Goal: Task Accomplishment & Management: Manage account settings

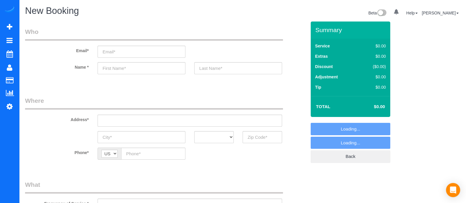
select select "object:1082"
click at [148, 69] on input "text" at bounding box center [142, 68] width 88 height 12
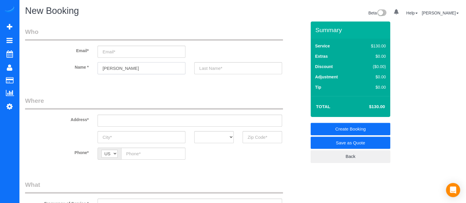
type input "Tito"
click at [250, 139] on input "text" at bounding box center [262, 137] width 39 height 12
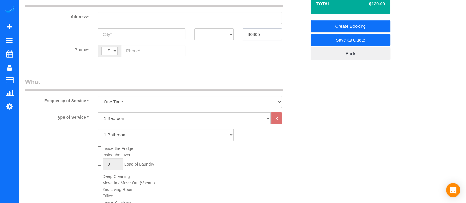
scroll to position [123, 0]
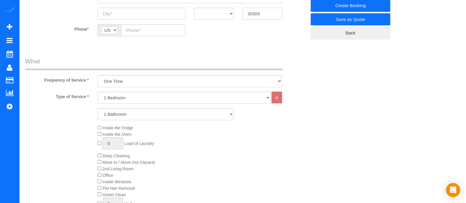
type input "30305"
click at [182, 98] on select "1 Bedroom 2 Bedrooms 3 Bedrooms 4 Bedrooms 5 Bedrooms 6 Bedrooms" at bounding box center [184, 98] width 173 height 12
click at [98, 92] on select "1 Bedroom 2 Bedrooms 3 Bedrooms 4 Bedrooms 5 Bedrooms 6 Bedrooms" at bounding box center [184, 98] width 173 height 12
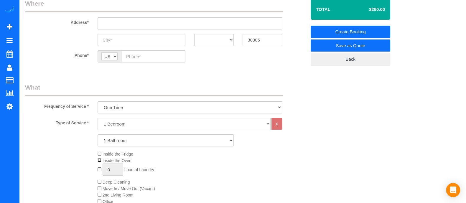
scroll to position [0, 0]
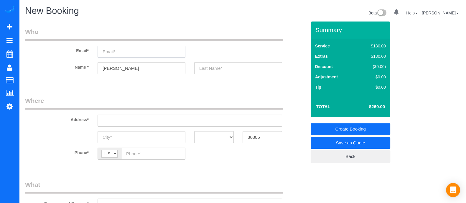
click at [138, 51] on input "email" at bounding box center [142, 52] width 88 height 12
type input "etitovhori@gmail.com"
click at [242, 69] on input "text" at bounding box center [238, 68] width 88 height 12
drag, startPoint x: 120, startPoint y: 53, endPoint x: 111, endPoint y: 52, distance: 8.7
click at [111, 52] on input "etitovhori@gmail.com" at bounding box center [142, 52] width 88 height 12
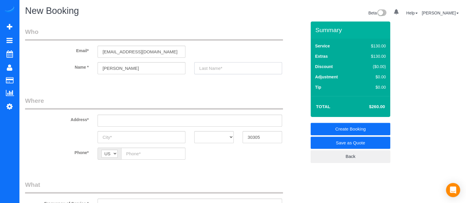
paste input "vhori"
click at [233, 70] on input "vhori" at bounding box center [238, 68] width 88 height 12
click at [199, 66] on input "vhori" at bounding box center [238, 68] width 88 height 12
type input "Ovhori"
click at [191, 118] on input "text" at bounding box center [190, 121] width 184 height 12
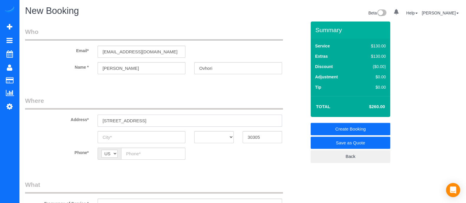
click at [144, 119] on input "400 far road ne" at bounding box center [190, 121] width 184 height 12
drag, startPoint x: 148, startPoint y: 120, endPoint x: 79, endPoint y: 121, distance: 68.4
click at [79, 121] on div "Address* 400 far road ne" at bounding box center [166, 111] width 290 height 30
paste input "Pharr Rd NEAtlanta, GA 30305, USA"
type input "400 Pharr Rd NEAtlanta, GA 30305, USA 360"
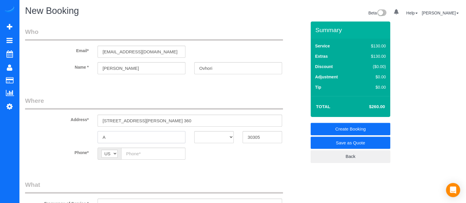
click at [160, 136] on input "A" at bounding box center [142, 137] width 88 height 12
type input "Atlanta"
click at [225, 141] on select "AK AL AR AZ CA CO CT DC DE FL GA HI IA ID IL IN KS KY LA MA MD ME MI MN MO MS M…" at bounding box center [213, 137] width 39 height 12
select select "GA"
click at [194, 131] on select "AK AL AR AZ CA CO CT DC DE FL GA HI IA ID IL IN KS KY LA MA MD ME MI MN MO MS M…" at bounding box center [213, 137] width 39 height 12
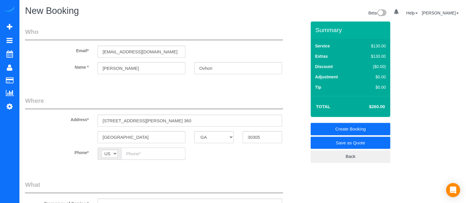
paste input "(973) 289-3289"
click at [131, 156] on input "(973) 289-3289" at bounding box center [153, 154] width 64 height 12
type input "(973) 289-3289"
drag, startPoint x: 231, startPoint y: 66, endPoint x: 175, endPoint y: 66, distance: 56.6
click at [175, 66] on div "Name * Tito Ovhori" at bounding box center [166, 68] width 290 height 12
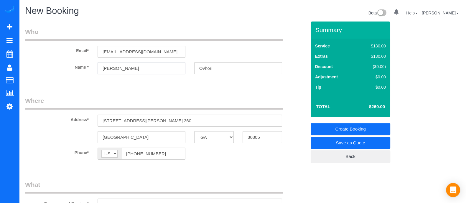
click at [101, 68] on input "Tito" at bounding box center [142, 68] width 88 height 12
type input "Etito"
drag, startPoint x: 214, startPoint y: 70, endPoint x: 183, endPoint y: 69, distance: 31.3
click at [183, 69] on div "Name * Etito Ovhori" at bounding box center [166, 68] width 290 height 12
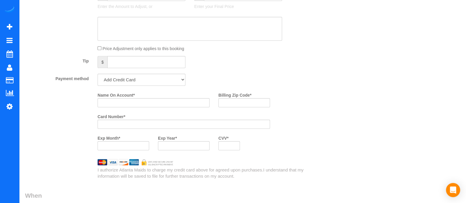
scroll to position [396, 0]
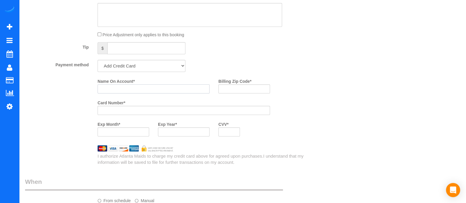
click at [161, 92] on input "Name On Account *" at bounding box center [154, 88] width 112 height 9
paste input "Ovhori"
type input "Etito Ovhori"
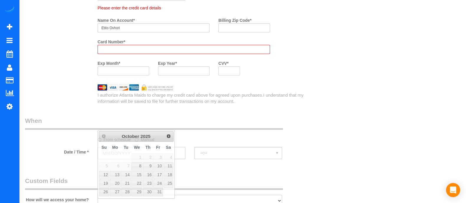
scroll to position [520, 0]
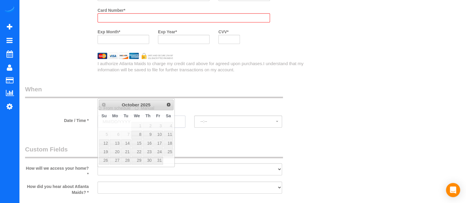
click at [152, 136] on link "9" at bounding box center [148, 135] width 10 height 8
type input "10/09/2025"
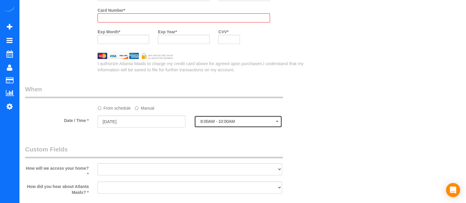
click at [220, 124] on span "8:00AM - 10:00AM" at bounding box center [237, 121] width 75 height 5
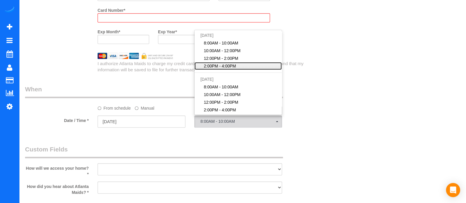
click at [215, 66] on span "2:00PM - 4:00PM" at bounding box center [220, 66] width 32 height 6
select select "spot4"
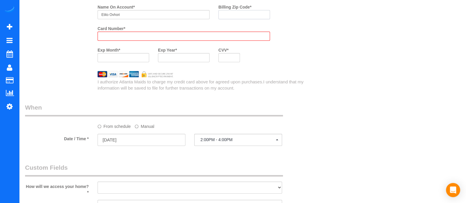
scroll to position [471, 0]
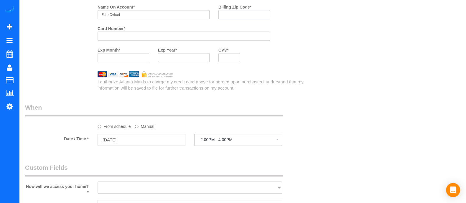
click at [256, 18] on input "Billing Zip Code *" at bounding box center [244, 14] width 52 height 9
type input "3"
type input "30305"
click at [186, 62] on div at bounding box center [184, 57] width 52 height 9
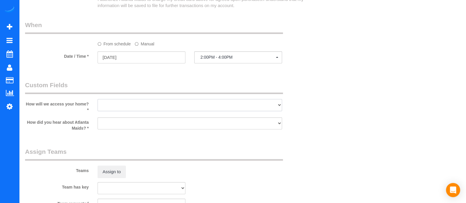
scroll to position [522, 0]
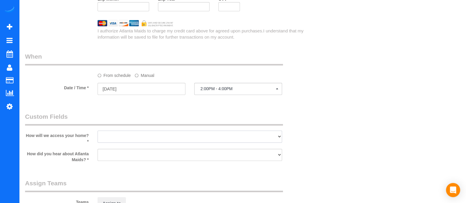
click at [190, 139] on select "I will leave a key I will provide an access code Someone will be home Go to apa…" at bounding box center [190, 137] width 184 height 12
select select "number:3"
click at [98, 133] on select "I will leave a key I will provide an access code Someone will be home Go to apa…" at bounding box center [190, 137] width 184 height 12
click at [155, 158] on select "Google Yelp From a friend Social media Other" at bounding box center [190, 155] width 184 height 12
select select "number:6"
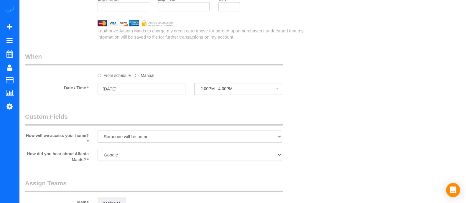
click at [98, 151] on select "Google Yelp From a friend Social media Other" at bounding box center [190, 155] width 184 height 12
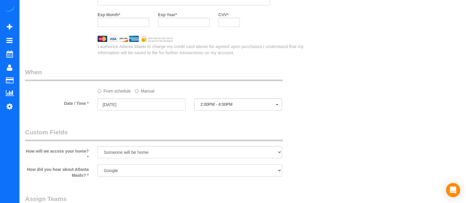
scroll to position [0, 0]
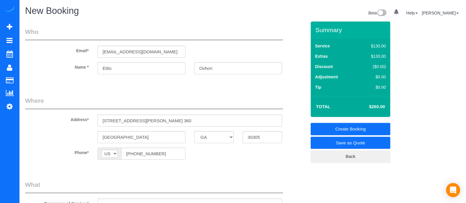
click at [380, 129] on link "Create Booking" at bounding box center [351, 129] width 80 height 12
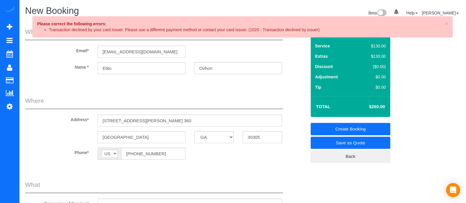
click at [407, 78] on div "Summary Service $130.00 Extras $130.00 Discount ($0.00) Adjustment $0.00 Tip $0…" at bounding box center [360, 98] width 109 height 153
click at [446, 23] on span "×" at bounding box center [447, 23] width 4 height 7
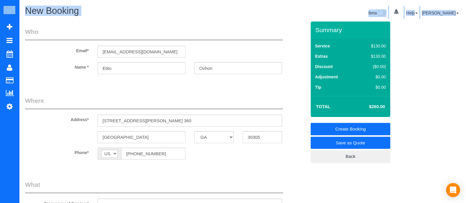
drag, startPoint x: 431, startPoint y: 76, endPoint x: 470, endPoint y: 43, distance: 50.8
click at [466, 43] on html "0 Beta Your Notifications You have 0 alerts Add Booking Bookings Active Booking…" at bounding box center [233, 101] width 466 height 203
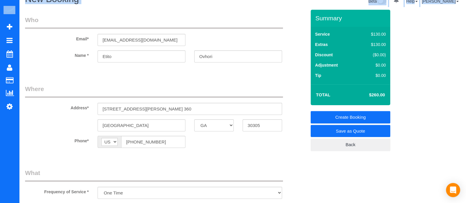
scroll to position [1, 0]
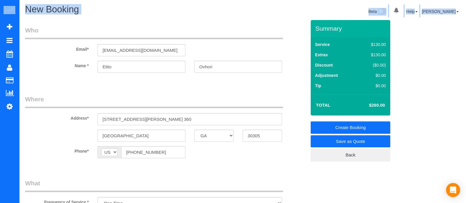
click at [364, 140] on link "Save as Quote" at bounding box center [351, 141] width 80 height 12
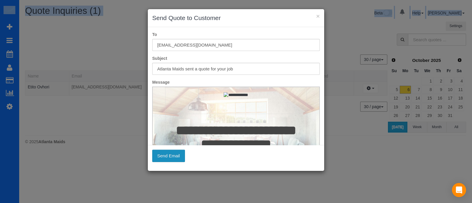
click at [177, 153] on button "Send Email" at bounding box center [168, 156] width 33 height 12
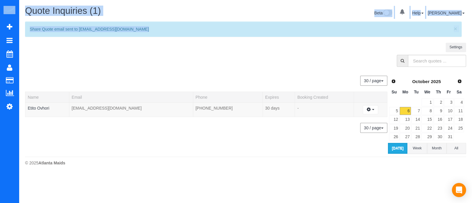
click at [226, 71] on sui-quotes-table "30 / page 10 / page 20 / page 30 / page 40 / page 50 / page 100 / page Name Ema…" at bounding box center [206, 112] width 362 height 84
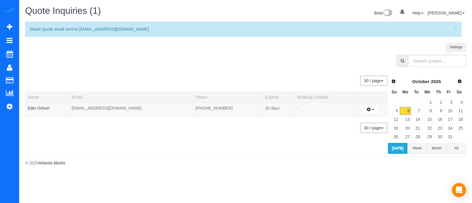
click at [233, 162] on div "© 2025 Atlanta Maids" at bounding box center [245, 163] width 441 height 6
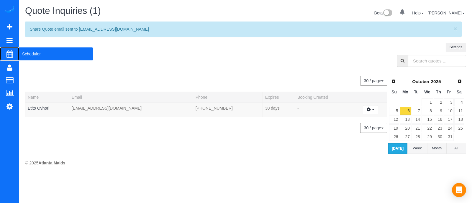
click at [28, 54] on span "Scheduler" at bounding box center [56, 54] width 74 height 14
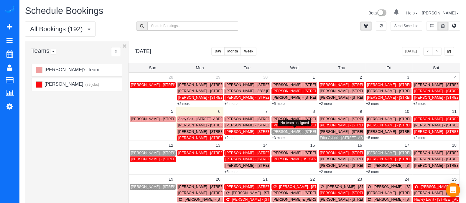
click at [286, 131] on span "[PERSON_NAME] - [STREET_ADDRESS][PERSON_NAME]" at bounding box center [320, 132] width 95 height 4
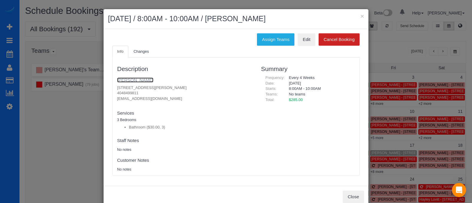
click at [134, 79] on link "[PERSON_NAME]" at bounding box center [135, 80] width 36 height 5
click at [280, 43] on button "Assign Teams" at bounding box center [275, 39] width 37 height 12
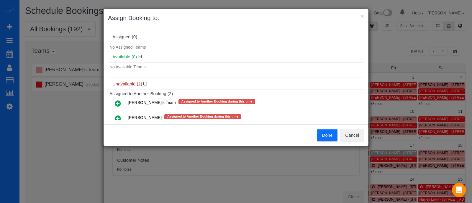
click at [116, 116] on icon at bounding box center [118, 118] width 6 height 7
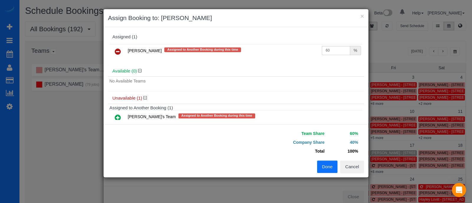
click at [327, 167] on button "Done" at bounding box center [327, 167] width 21 height 12
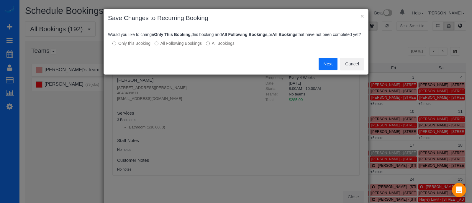
click at [176, 45] on label "All Following Bookings" at bounding box center [177, 43] width 47 height 6
click at [322, 62] on button "Save" at bounding box center [327, 64] width 20 height 12
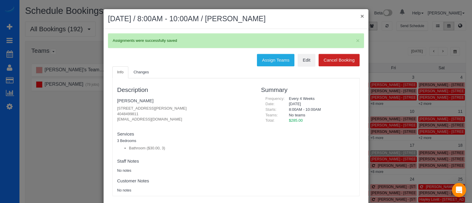
click at [360, 16] on button "×" at bounding box center [362, 16] width 4 height 6
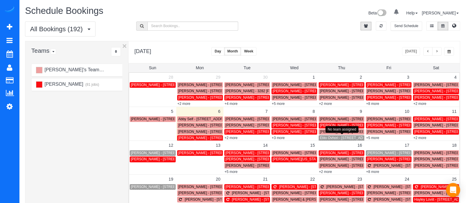
click at [330, 138] on span "Etito Ovhori - [STREET_ADDRESS][PERSON_NAME]" at bounding box center [362, 138] width 85 height 4
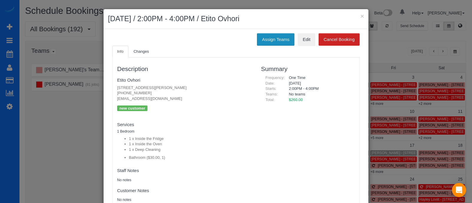
click at [276, 37] on button "Assign Teams" at bounding box center [275, 39] width 37 height 12
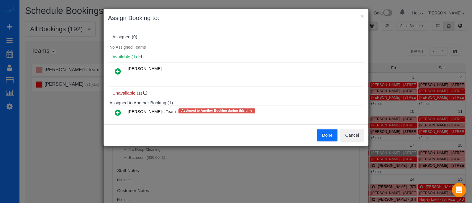
click at [118, 69] on icon at bounding box center [118, 71] width 6 height 7
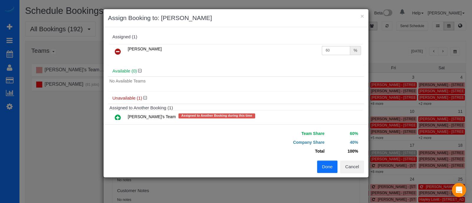
click at [322, 159] on div "Team Share 60% Company Share 40% Total 100% Warning: The Company share is 0%. I…" at bounding box center [300, 145] width 128 height 32
click at [323, 167] on button "Done" at bounding box center [327, 167] width 21 height 12
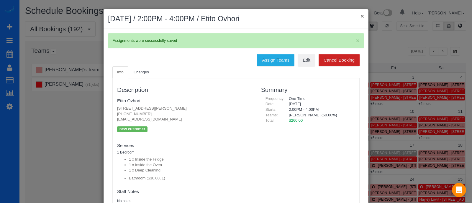
click at [360, 17] on button "×" at bounding box center [362, 16] width 4 height 6
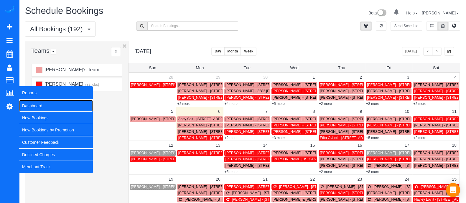
click at [29, 103] on link "Dashboard" at bounding box center [56, 106] width 74 height 12
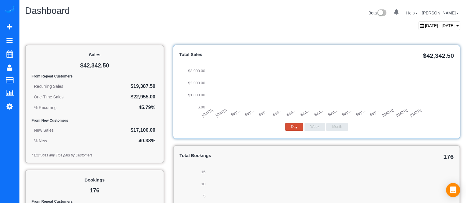
click at [437, 27] on span "September 06, 2025 - October 06, 2025" at bounding box center [440, 25] width 30 height 5
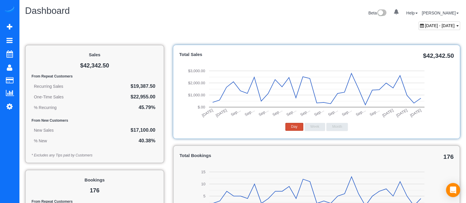
type input "**********"
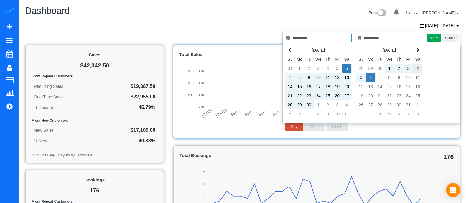
type input "**********"
click at [417, 66] on td "4" at bounding box center [417, 68] width 9 height 9
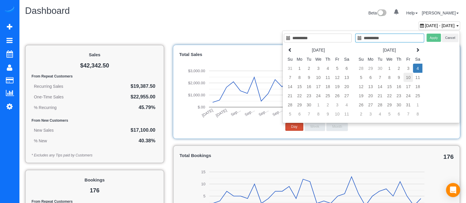
type input "**********"
click at [412, 74] on td "10" at bounding box center [407, 77] width 9 height 9
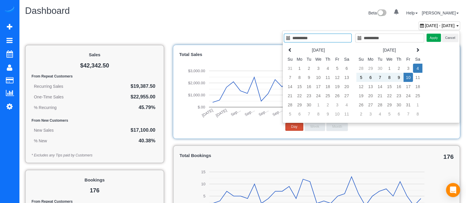
type input "**********"
click at [433, 38] on button "Apply" at bounding box center [433, 38] width 15 height 9
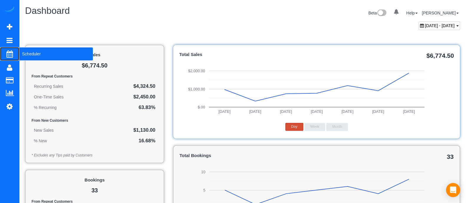
click at [30, 52] on span "Scheduler" at bounding box center [56, 54] width 74 height 14
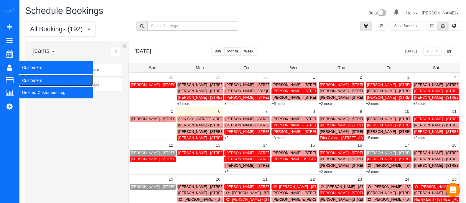
click at [30, 78] on link "Customers" at bounding box center [56, 81] width 74 height 12
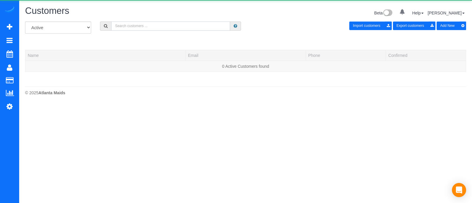
click at [187, 25] on input "text" at bounding box center [170, 26] width 119 height 9
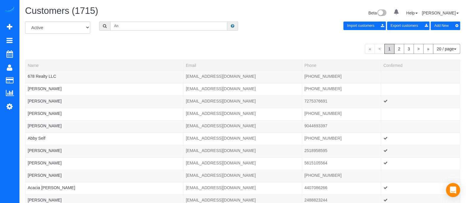
type input "Anthony"
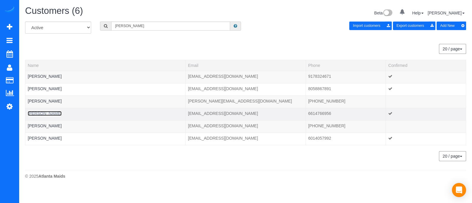
click at [46, 112] on link "Anthony Kerum" at bounding box center [45, 113] width 34 height 5
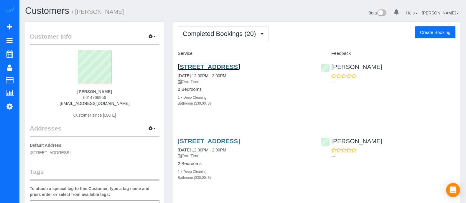
click at [240, 67] on link "808 Kirkwood Ave Seatlanta, Ga 30316, Usa, Atlanta, GA 30316" at bounding box center [209, 66] width 62 height 7
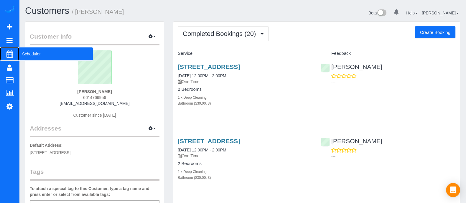
click at [30, 52] on span "Scheduler" at bounding box center [56, 54] width 74 height 14
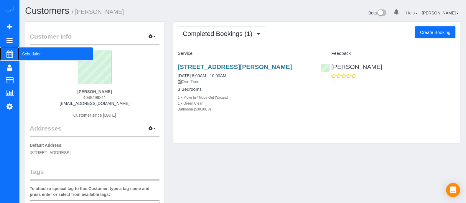
click at [41, 48] on span "Scheduler" at bounding box center [56, 54] width 74 height 14
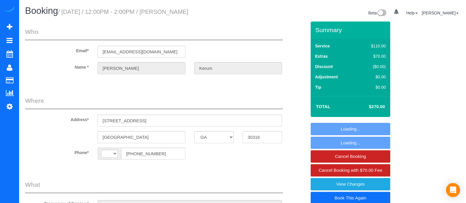
select select "GA"
select select "string:US"
select select "string:fspay-b1033784-cbea-4493-b281-377dfbf30316"
select select "spot1"
select select "number:3"
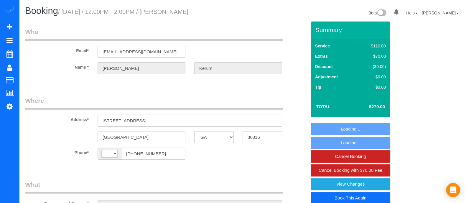
select select "number:6"
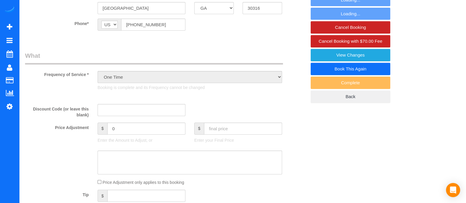
scroll to position [131, 0]
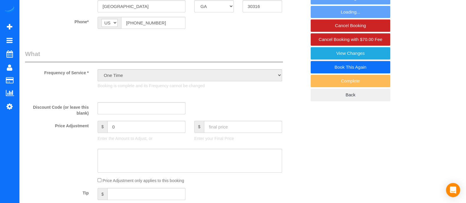
select select "object:760"
select select "3"
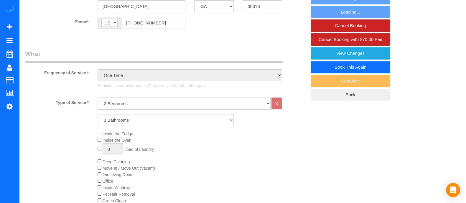
select select "3"
click at [358, 67] on link "Book This Again" at bounding box center [351, 67] width 80 height 12
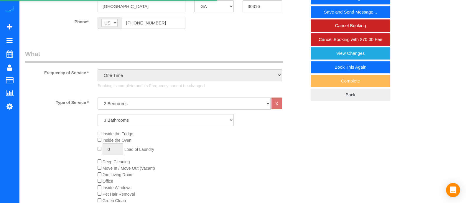
select select "GA"
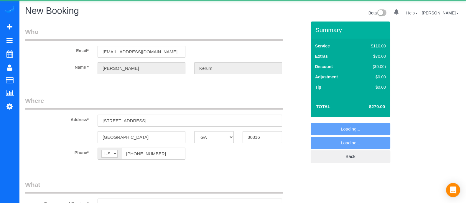
select select "string:fspay-b1033784-cbea-4493-b281-377dfbf30316"
select select "number:3"
select select "number:6"
select select "3"
select select "object:1173"
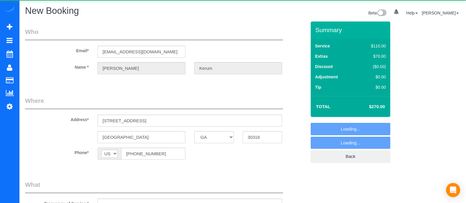
select select "3"
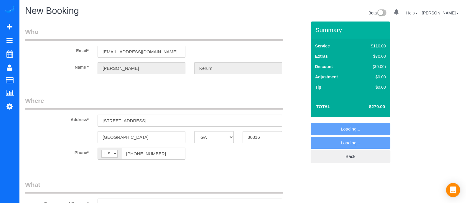
select select "object:1212"
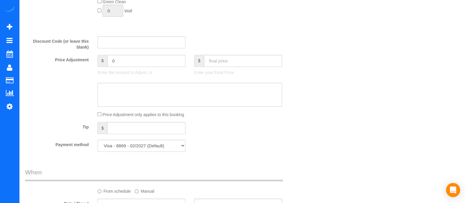
scroll to position [344, 0]
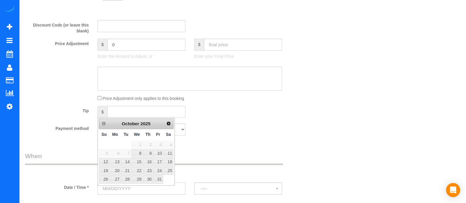
click at [174, 191] on input "text" at bounding box center [142, 188] width 88 height 12
click at [142, 151] on link "8" at bounding box center [136, 153] width 11 height 8
type input "10/08/2025"
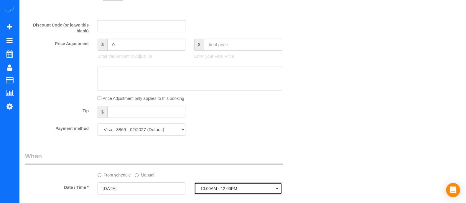
click at [228, 189] on span "10:00AM - 12:00PM" at bounding box center [237, 188] width 75 height 5
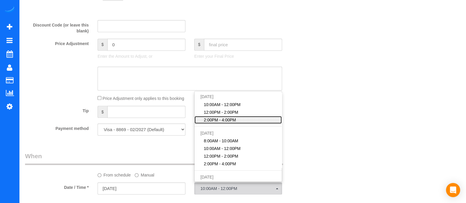
click at [217, 119] on span "2:00PM - 4:00PM" at bounding box center [220, 120] width 32 height 6
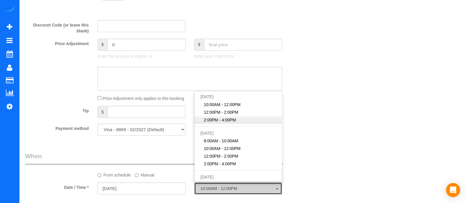
select select "spot13"
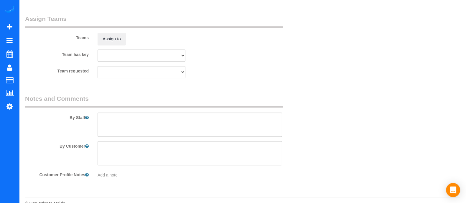
scroll to position [0, 0]
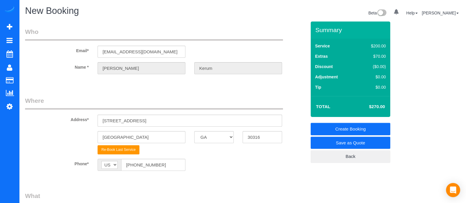
click at [352, 126] on link "Create Booking" at bounding box center [351, 129] width 80 height 12
